Goal: Use online tool/utility: Utilize a website feature to perform a specific function

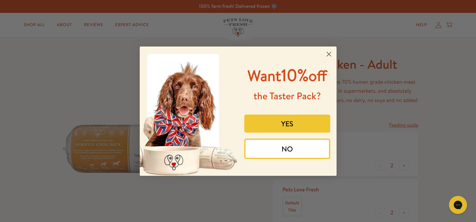
click at [328, 52] on circle "Close dialog" at bounding box center [328, 54] width 10 height 10
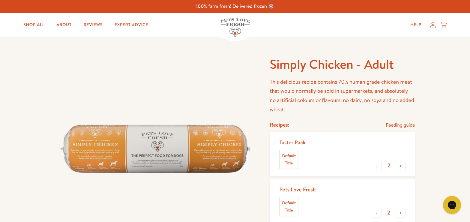
click at [119, 152] on img at bounding box center [155, 152] width 201 height 192
click at [391, 123] on link "Feeding guide" at bounding box center [400, 125] width 29 height 8
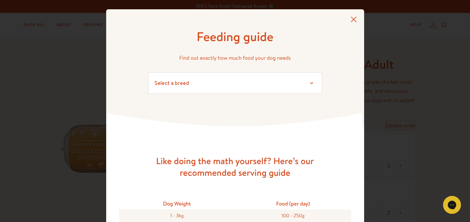
scroll to position [32, 0]
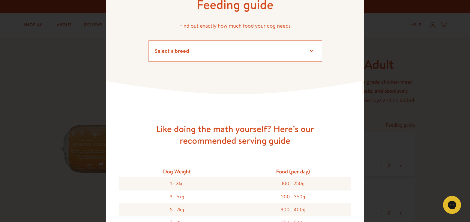
click at [203, 46] on select "Select a breed Affenpinscher Afghan hound Airedale terrier Akita Alaskan Malamu…" at bounding box center [235, 51] width 174 height 22
select select "7"
click at [148, 40] on select "Select a breed Affenpinscher Afghan hound Airedale terrier Akita Alaskan Malamu…" at bounding box center [235, 51] width 174 height 22
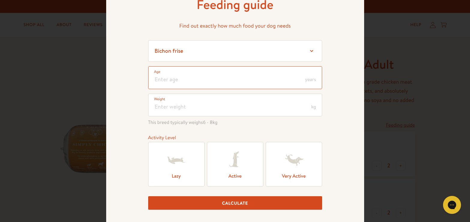
click at [203, 80] on input "number" at bounding box center [235, 77] width 174 height 23
type input "4"
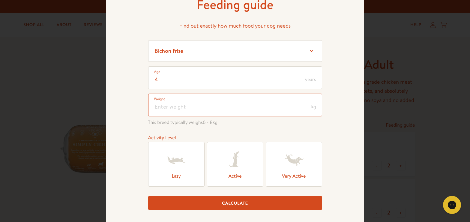
click at [186, 109] on input "number" at bounding box center [235, 105] width 174 height 23
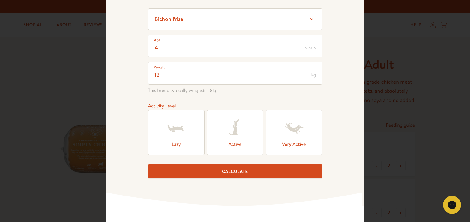
click at [173, 124] on icon at bounding box center [177, 128] width 24 height 24
click at [0, 0] on input "Lazy" at bounding box center [0, 0] width 0 height 0
click at [251, 171] on button "Calculate" at bounding box center [235, 172] width 174 height 14
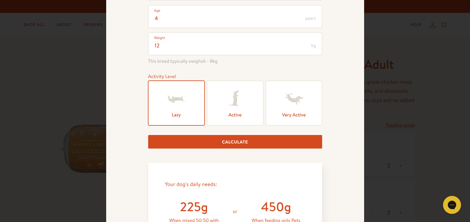
scroll to position [0, 0]
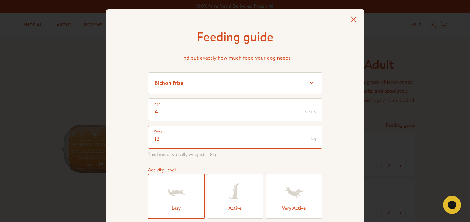
click at [162, 139] on input "12" at bounding box center [235, 137] width 174 height 23
type input "1"
type input "0"
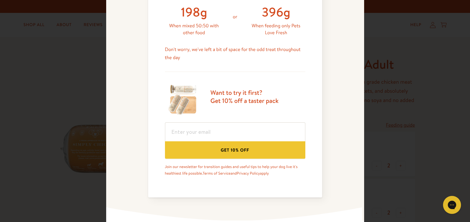
scroll to position [384, 0]
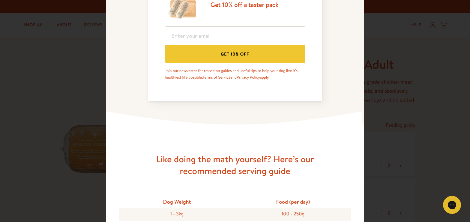
type input "11"
